Goal: Information Seeking & Learning: Understand process/instructions

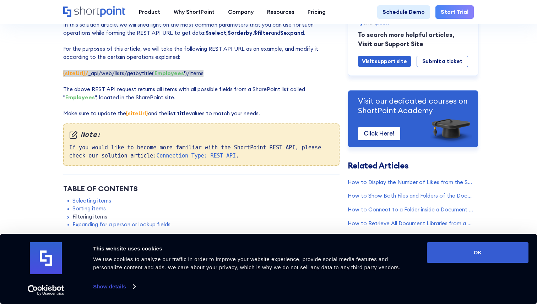
scroll to position [106, 0]
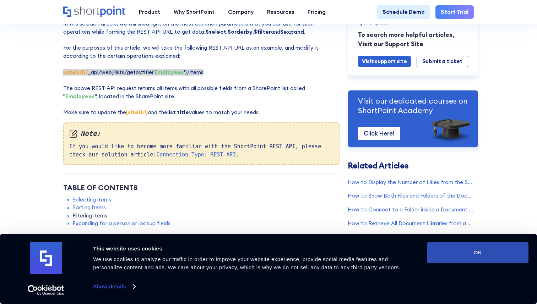
click at [439, 247] on button "OK" at bounding box center [478, 253] width 102 height 21
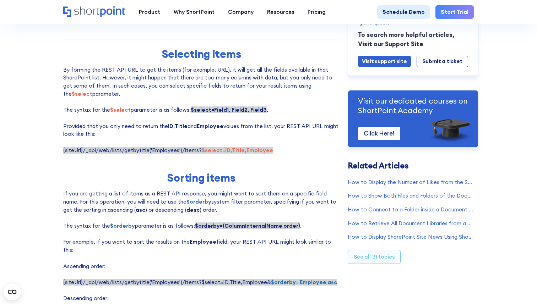
scroll to position [313, 0]
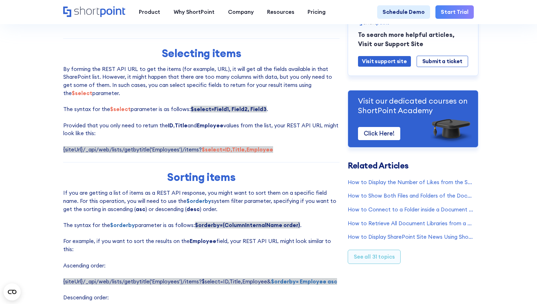
click at [184, 150] on span "{siteUrl}/_api/web/lists/getbytitle('Employees')/items? $select=ID,Title,Employ…" at bounding box center [168, 149] width 210 height 7
drag, startPoint x: 184, startPoint y: 150, endPoint x: 230, endPoint y: 150, distance: 45.8
click at [230, 150] on span "{siteUrl}/_api/web/lists/getbytitle('Employees')/items? $select=ID,Title,Employ…" at bounding box center [168, 149] width 210 height 7
click at [230, 150] on strong "$select=ID,Title,Employee" at bounding box center [237, 149] width 71 height 7
click at [206, 150] on strong "$select=ID,Title,Employee" at bounding box center [237, 149] width 71 height 7
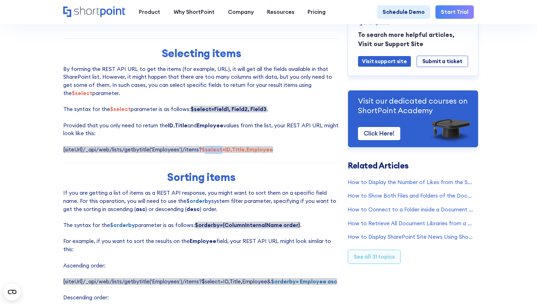
click at [206, 150] on strong "$select=ID,Title,Employee" at bounding box center [237, 149] width 71 height 7
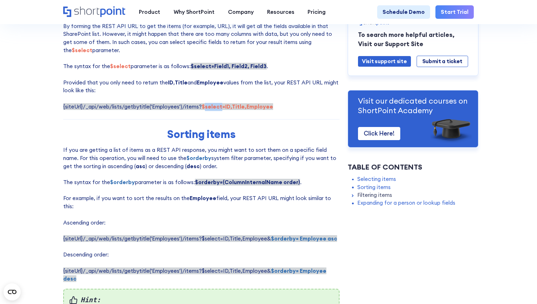
scroll to position [357, 0]
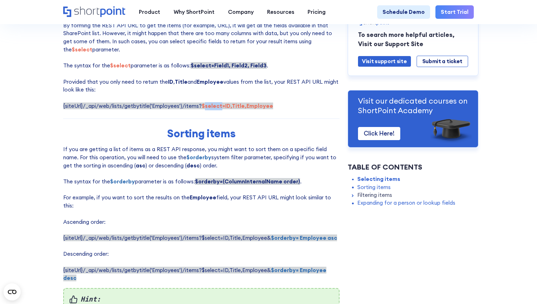
click at [203, 108] on strong "$select=ID,Title,Employee" at bounding box center [237, 106] width 71 height 7
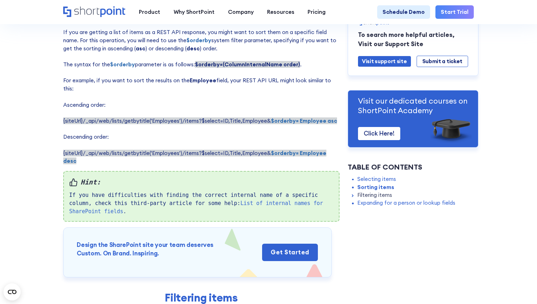
scroll to position [651, 0]
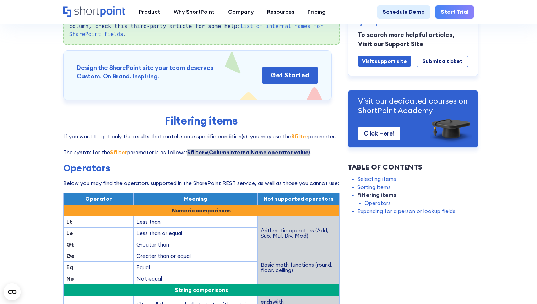
click at [190, 149] on strong "$filter=(ColumnInternalName operator value)" at bounding box center [248, 152] width 123 height 7
click at [215, 149] on strong "$filter=(ColumnInternalName operator value)" at bounding box center [248, 152] width 123 height 7
click at [267, 149] on strong "$filter=(ColumnInternalName operator value)" at bounding box center [248, 152] width 123 height 7
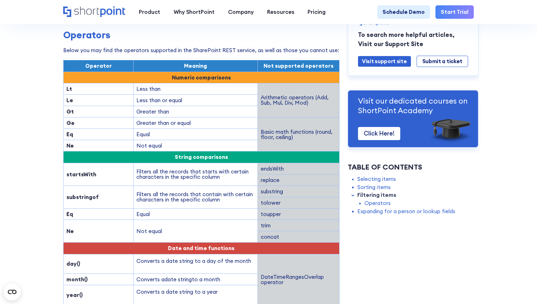
scroll to position [788, 0]
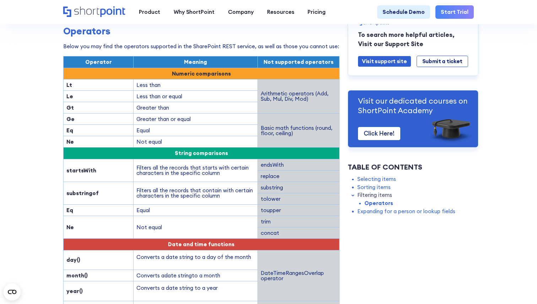
click at [69, 207] on strong "Eq" at bounding box center [69, 210] width 7 height 7
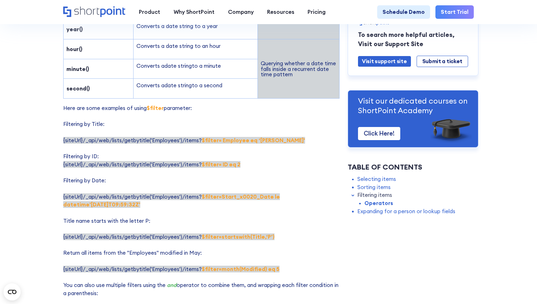
scroll to position [1052, 0]
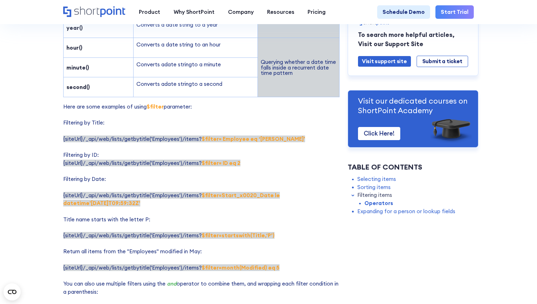
click at [229, 136] on strong "$filter= Employee eq ‘[PERSON_NAME]'" at bounding box center [253, 139] width 103 height 7
click at [203, 136] on strong "$filter= Employee eq ‘[PERSON_NAME]'" at bounding box center [253, 139] width 103 height 7
click at [227, 136] on strong "$filter= Employee eq ‘[PERSON_NAME]'" at bounding box center [253, 139] width 103 height 7
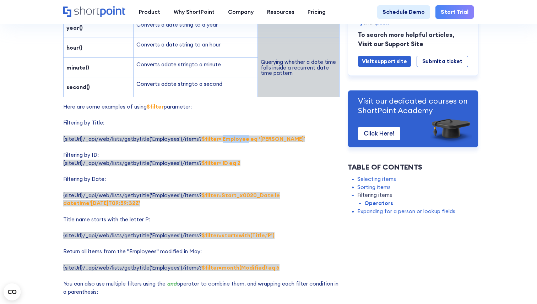
click at [227, 136] on strong "$filter= Employee eq ‘[PERSON_NAME]'" at bounding box center [253, 139] width 103 height 7
click at [249, 136] on strong "$filter= Employee eq ‘[PERSON_NAME]'" at bounding box center [253, 139] width 103 height 7
click at [265, 136] on strong "$filter= Employee eq ‘[PERSON_NAME]'" at bounding box center [253, 139] width 103 height 7
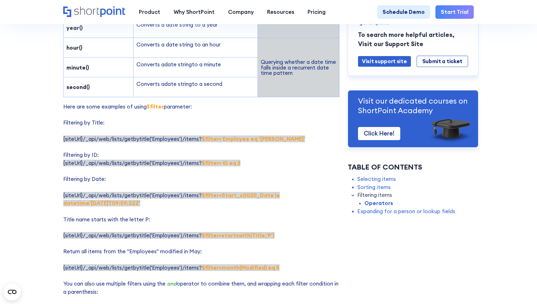
click at [236, 136] on strong "$filter= Employee eq ‘[PERSON_NAME]'" at bounding box center [253, 139] width 103 height 7
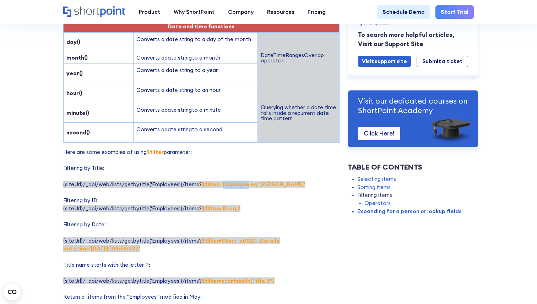
scroll to position [996, 0]
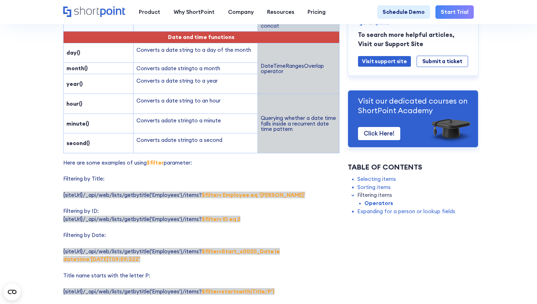
click at [226, 184] on p "Here are some examples of using $filter parameter: Filtering by Title: {siteUrl…" at bounding box center [201, 268] width 277 height 218
click at [227, 192] on strong "$filter= Employee eq ‘[PERSON_NAME]'" at bounding box center [253, 195] width 103 height 7
drag, startPoint x: 227, startPoint y: 180, endPoint x: 252, endPoint y: 180, distance: 24.5
click at [252, 192] on strong "$filter= Employee eq ‘[PERSON_NAME]'" at bounding box center [253, 195] width 103 height 7
click at [262, 192] on strong "$filter= Employee eq ‘[PERSON_NAME]'" at bounding box center [253, 195] width 103 height 7
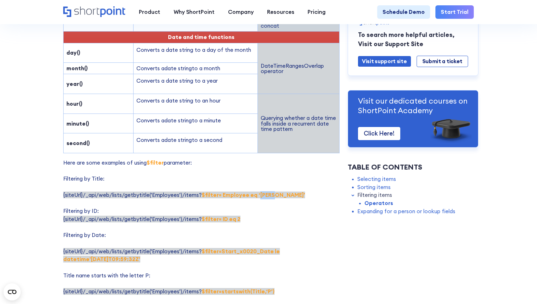
click at [262, 192] on strong "$filter= Employee eq ‘[PERSON_NAME]'" at bounding box center [253, 195] width 103 height 7
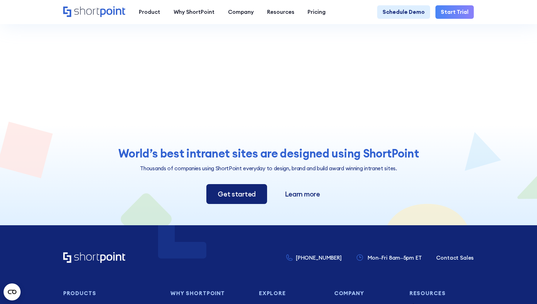
scroll to position [1659, 0]
